Goal: Information Seeking & Learning: Learn about a topic

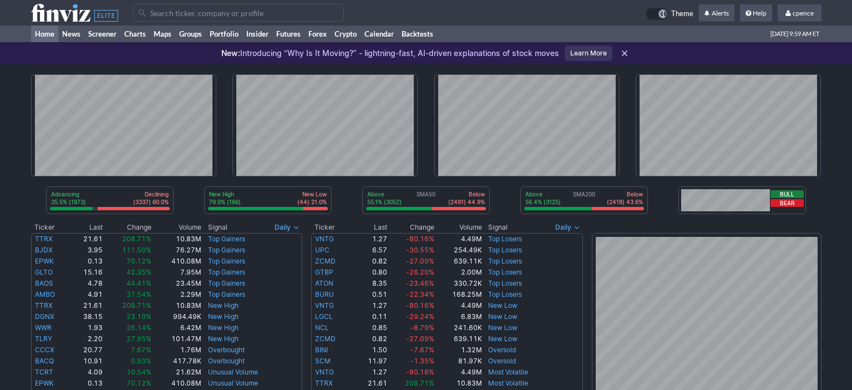
scroll to position [370, 0]
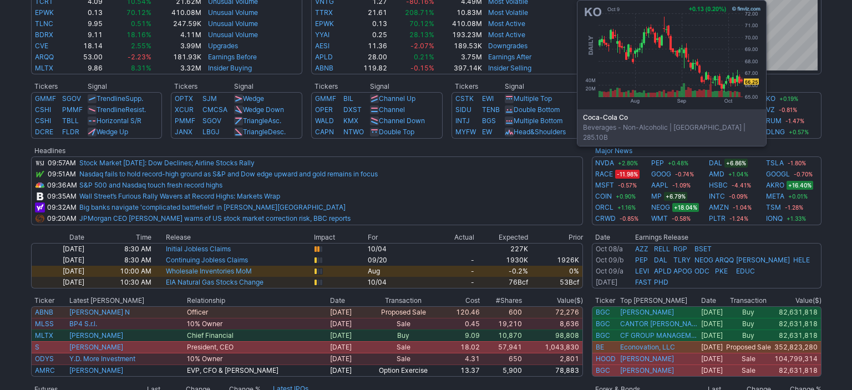
click at [816, 96] on td "KO +0.19%" at bounding box center [793, 98] width 58 height 12
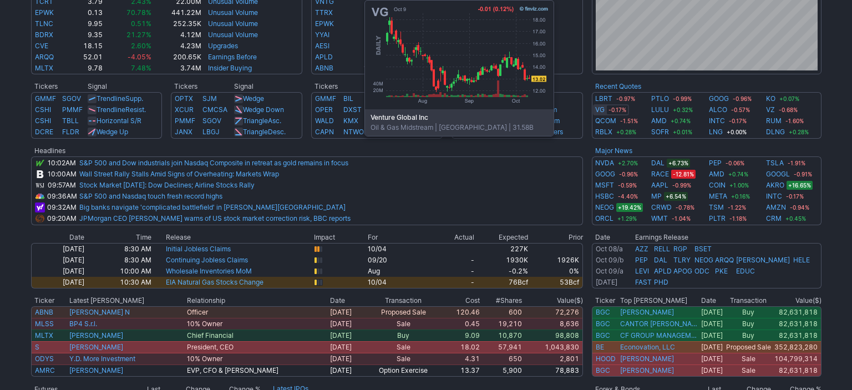
click at [602, 110] on link "VG" at bounding box center [599, 109] width 9 height 11
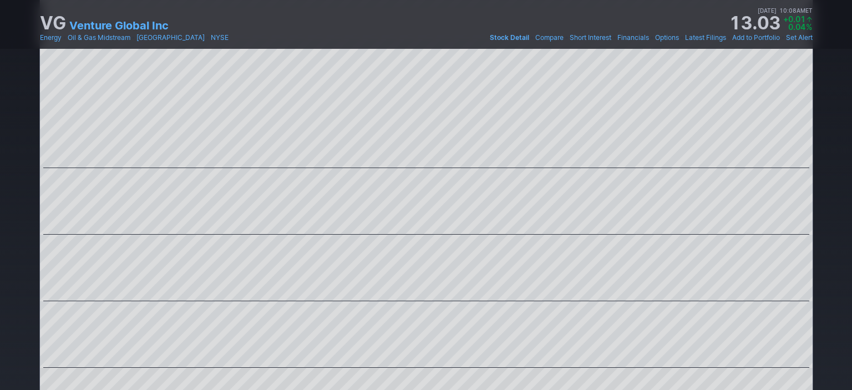
scroll to position [44, 0]
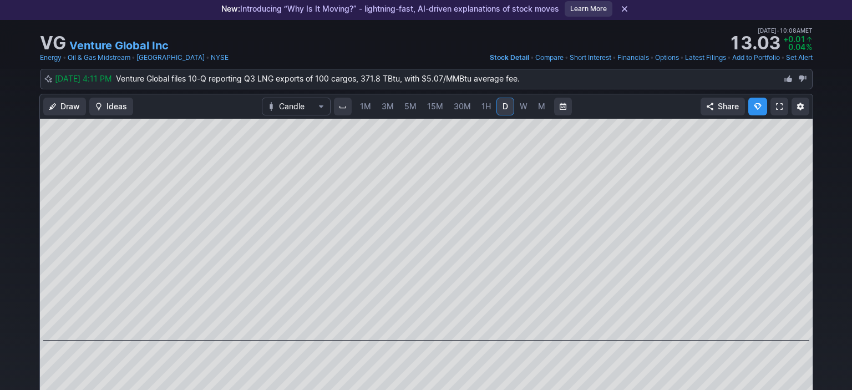
drag, startPoint x: 842, startPoint y: 190, endPoint x: 822, endPoint y: 121, distance: 71.6
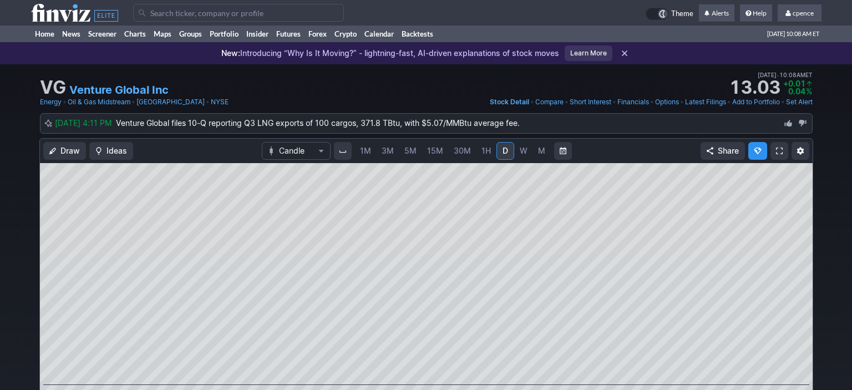
click at [83, 12] on icon at bounding box center [74, 13] width 87 height 18
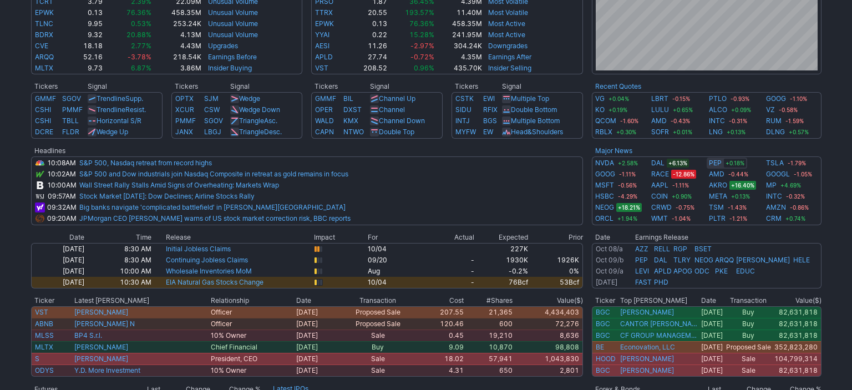
scroll to position [370, 0]
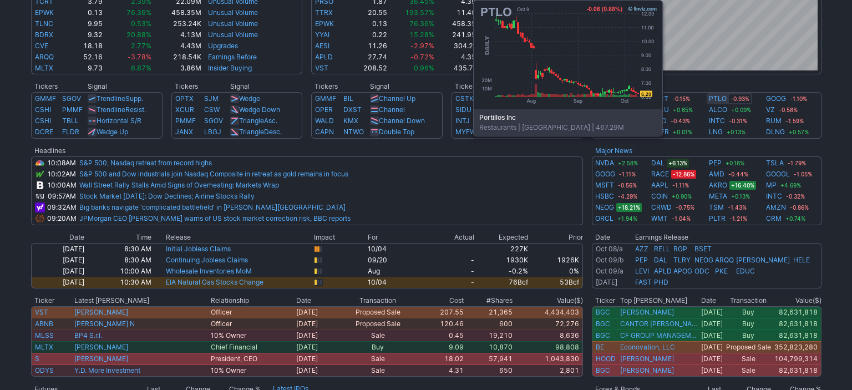
click at [711, 100] on link "PTLO" at bounding box center [718, 98] width 18 height 11
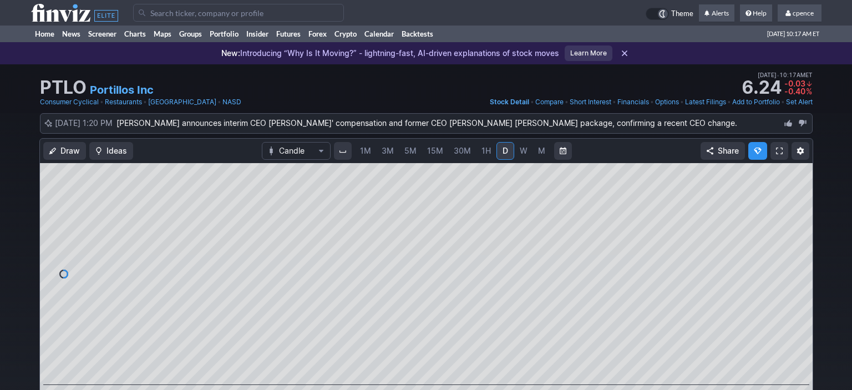
click at [521, 148] on span "W" at bounding box center [524, 150] width 8 height 9
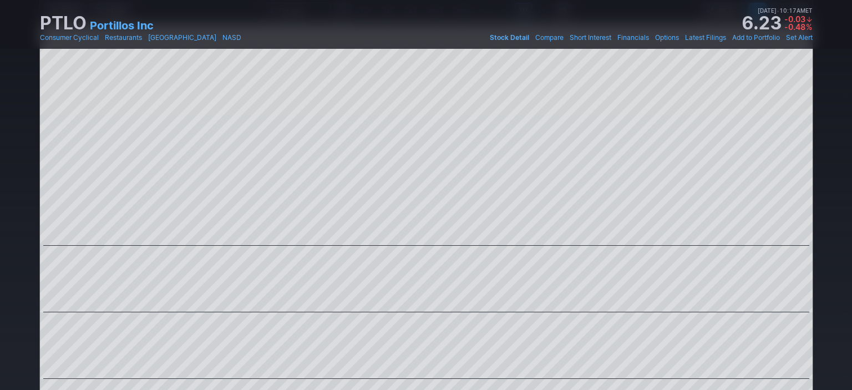
scroll to position [49, 0]
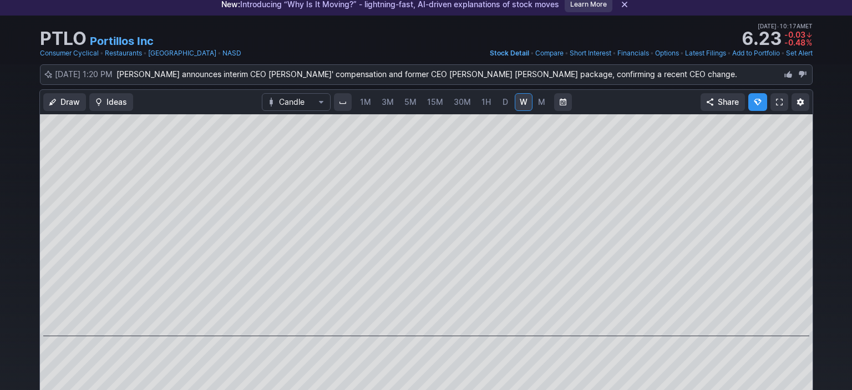
click at [538, 99] on span "M" at bounding box center [541, 101] width 7 height 9
